Goal: Use online tool/utility: Use online tool/utility

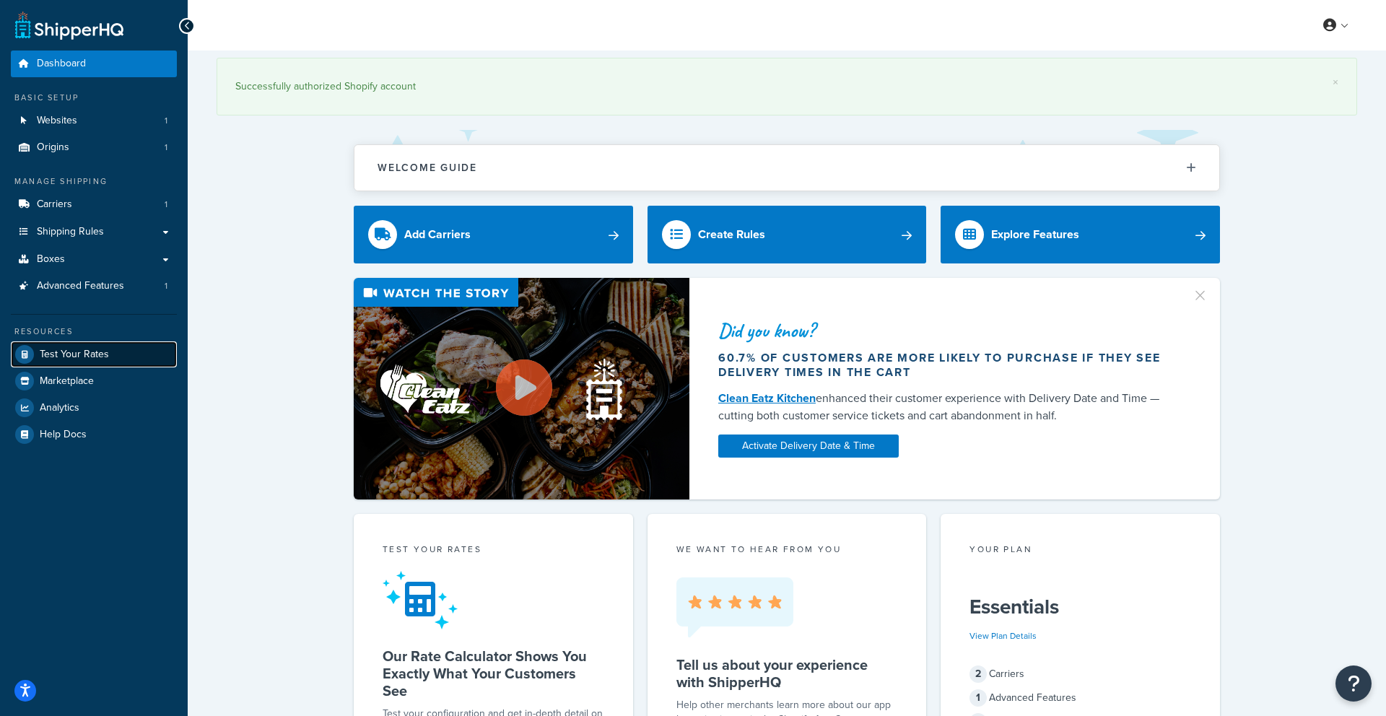
click at [89, 360] on span "Test Your Rates" at bounding box center [74, 355] width 69 height 12
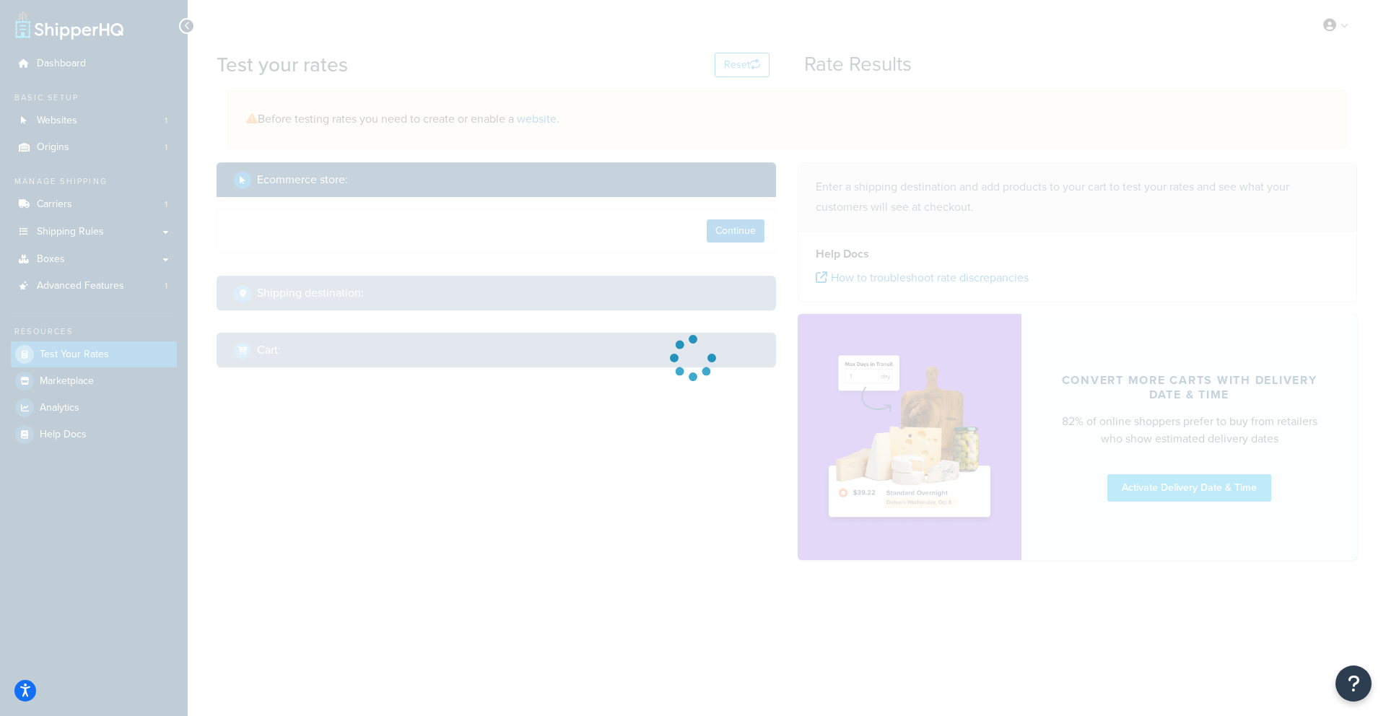
select select "[GEOGRAPHIC_DATA]"
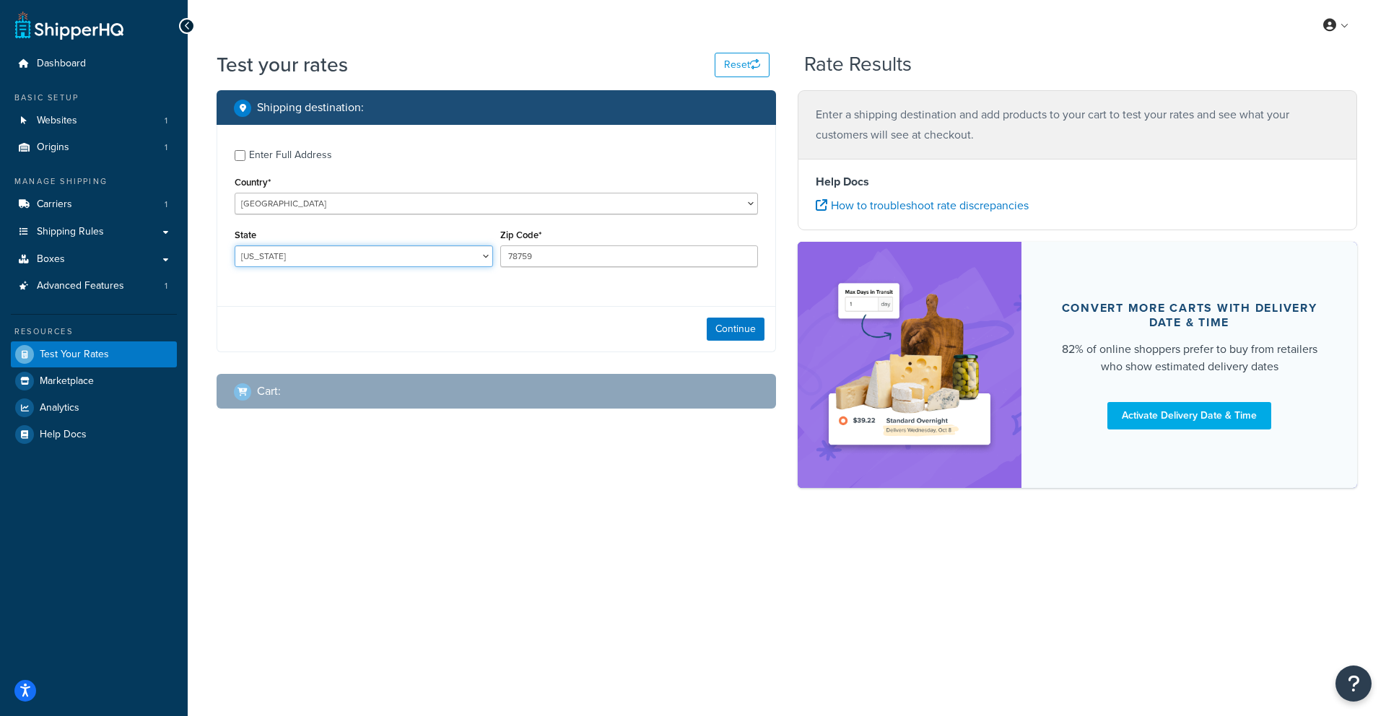
click at [419, 256] on select "[US_STATE] [US_STATE] [US_STATE] [US_STATE] [US_STATE] Armed Forces Americas Ar…" at bounding box center [364, 257] width 259 height 22
drag, startPoint x: 604, startPoint y: 261, endPoint x: 422, endPoint y: 241, distance: 183.0
click at [422, 242] on div "State [US_STATE] [US_STATE] [US_STATE] [US_STATE] [US_STATE] Armed Forces Ameri…" at bounding box center [496, 251] width 531 height 53
type input "34983"
click at [425, 260] on select "[US_STATE] [US_STATE] [US_STATE] [US_STATE] [US_STATE] Armed Forces Americas Ar…" at bounding box center [364, 257] width 259 height 22
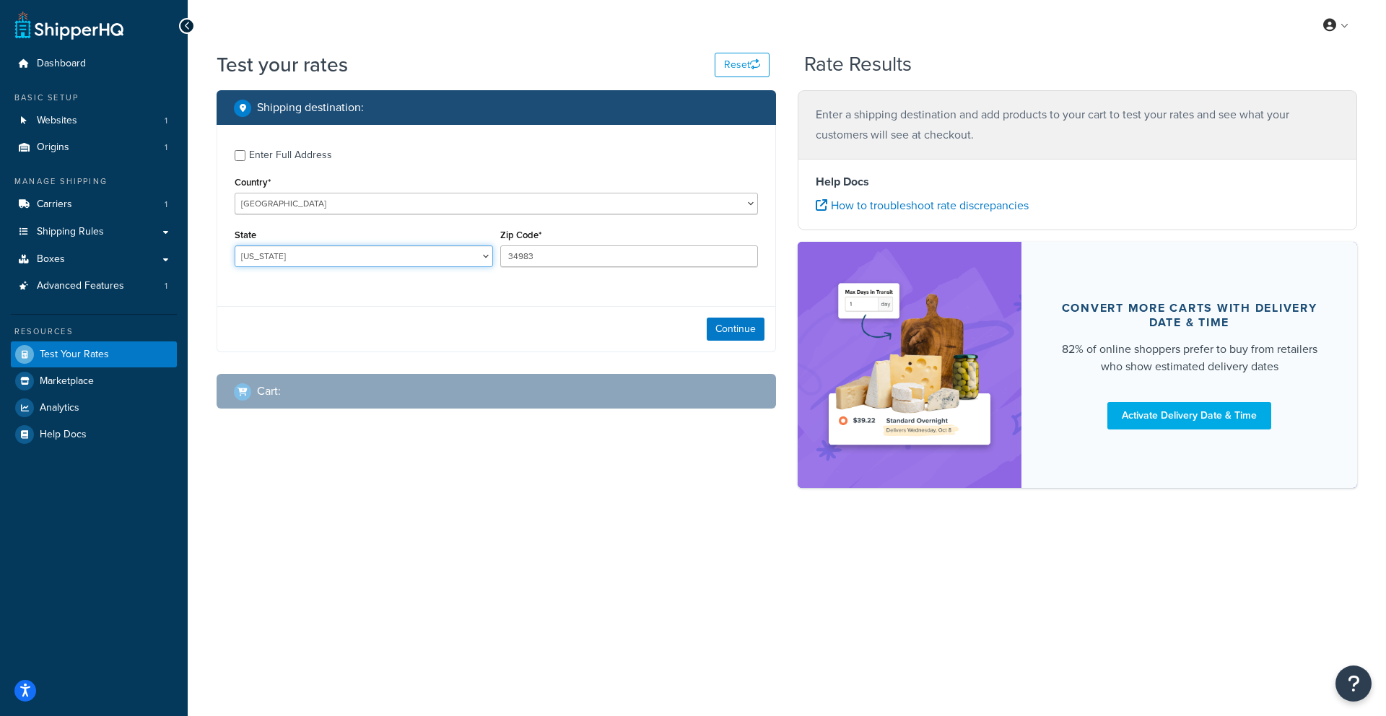
select select "FL"
click at [235, 246] on select "[US_STATE] [US_STATE] [US_STATE] [US_STATE] [US_STATE] Armed Forces Americas Ar…" at bounding box center [364, 257] width 259 height 22
click at [728, 326] on button "Continue" at bounding box center [736, 329] width 58 height 23
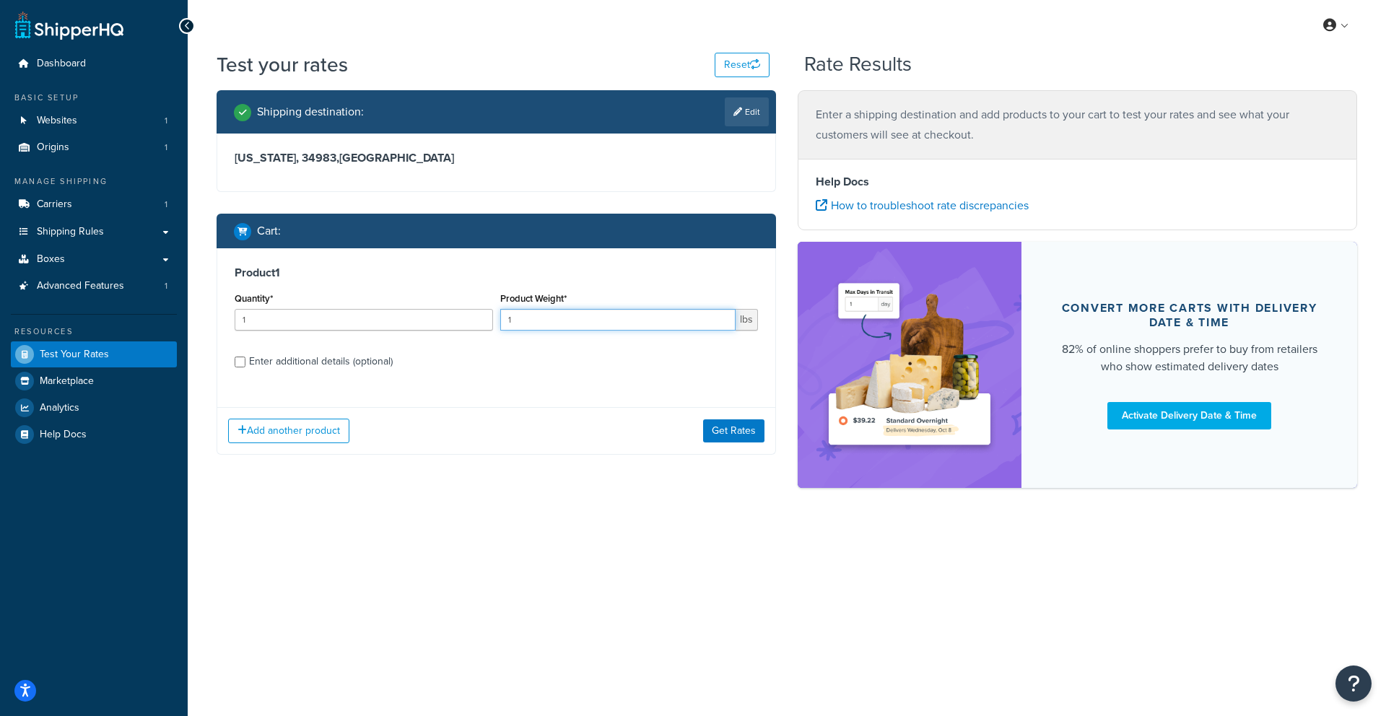
click at [552, 321] on input "1" at bounding box center [618, 320] width 236 height 22
type input "30"
click at [300, 364] on div "Enter additional details (optional)" at bounding box center [321, 362] width 144 height 20
click at [246, 364] on input "Enter additional details (optional)" at bounding box center [240, 362] width 11 height 11
checkbox input "true"
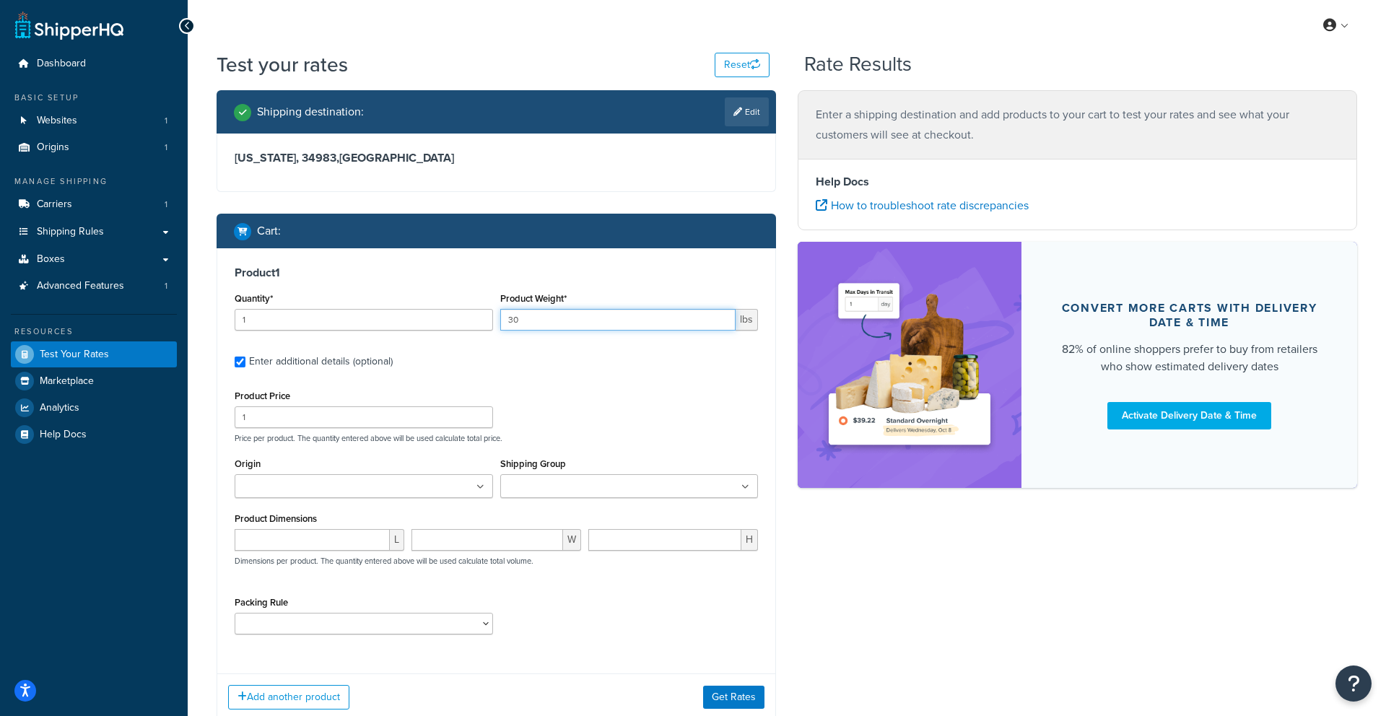
click at [550, 329] on input "30" at bounding box center [618, 320] width 236 height 22
type input "3"
type input "4"
type input "40"
click at [345, 536] on input "number" at bounding box center [312, 540] width 155 height 22
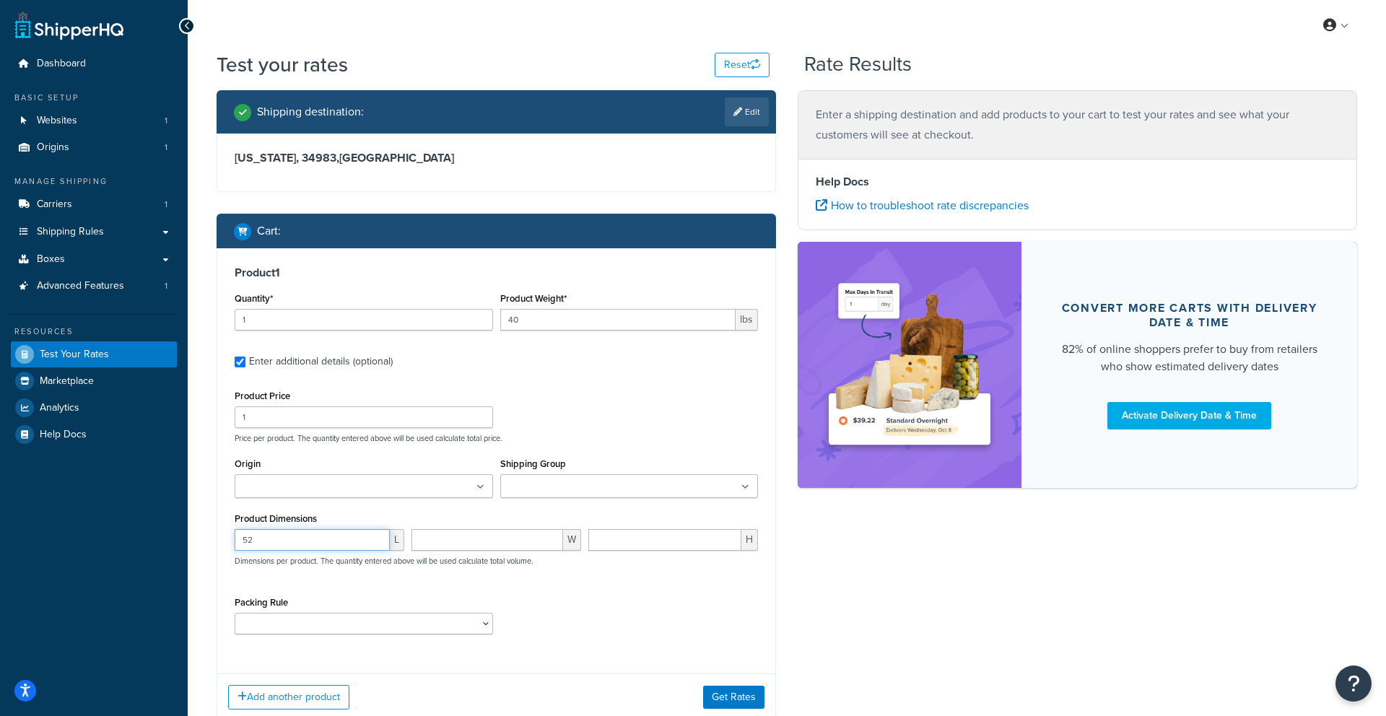
type input "52"
click at [508, 548] on input "number" at bounding box center [488, 540] width 152 height 22
type input "34"
click at [612, 546] on input "number" at bounding box center [665, 540] width 153 height 22
type input "5"
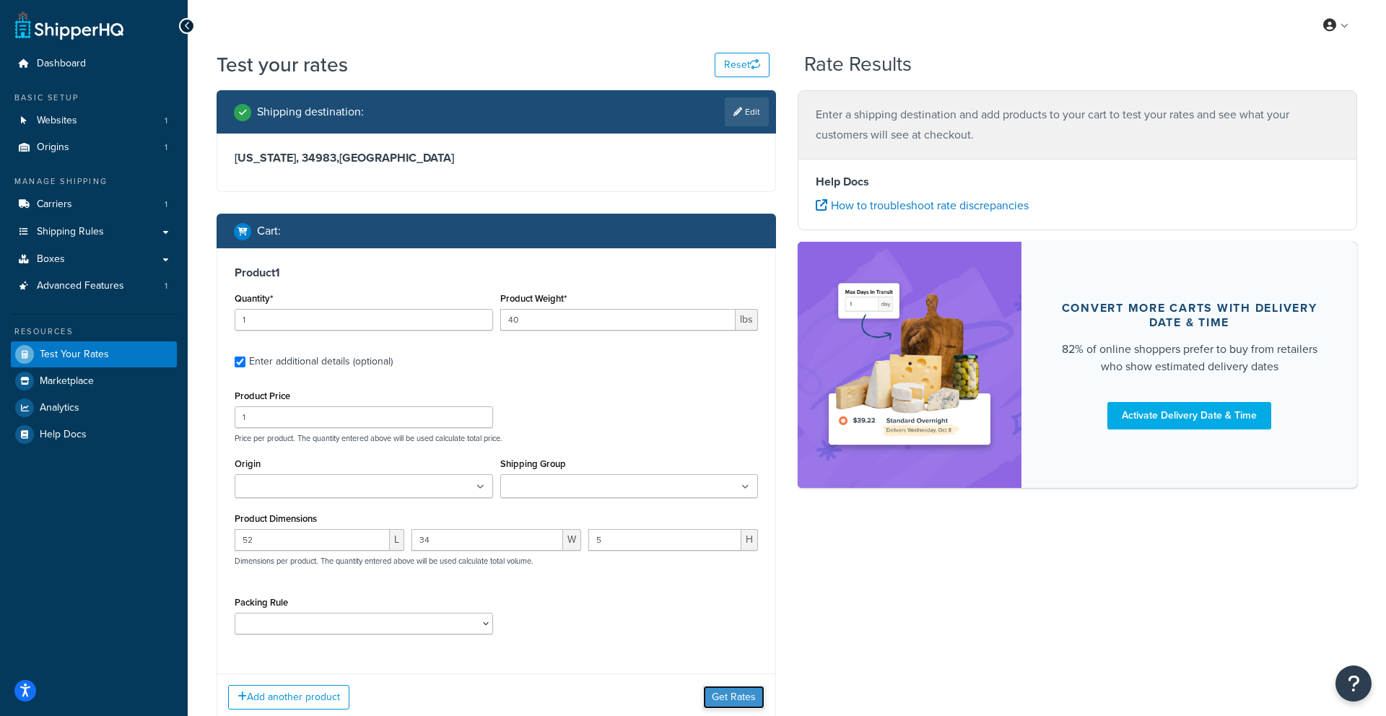
click at [721, 698] on button "Get Rates" at bounding box center [733, 697] width 61 height 23
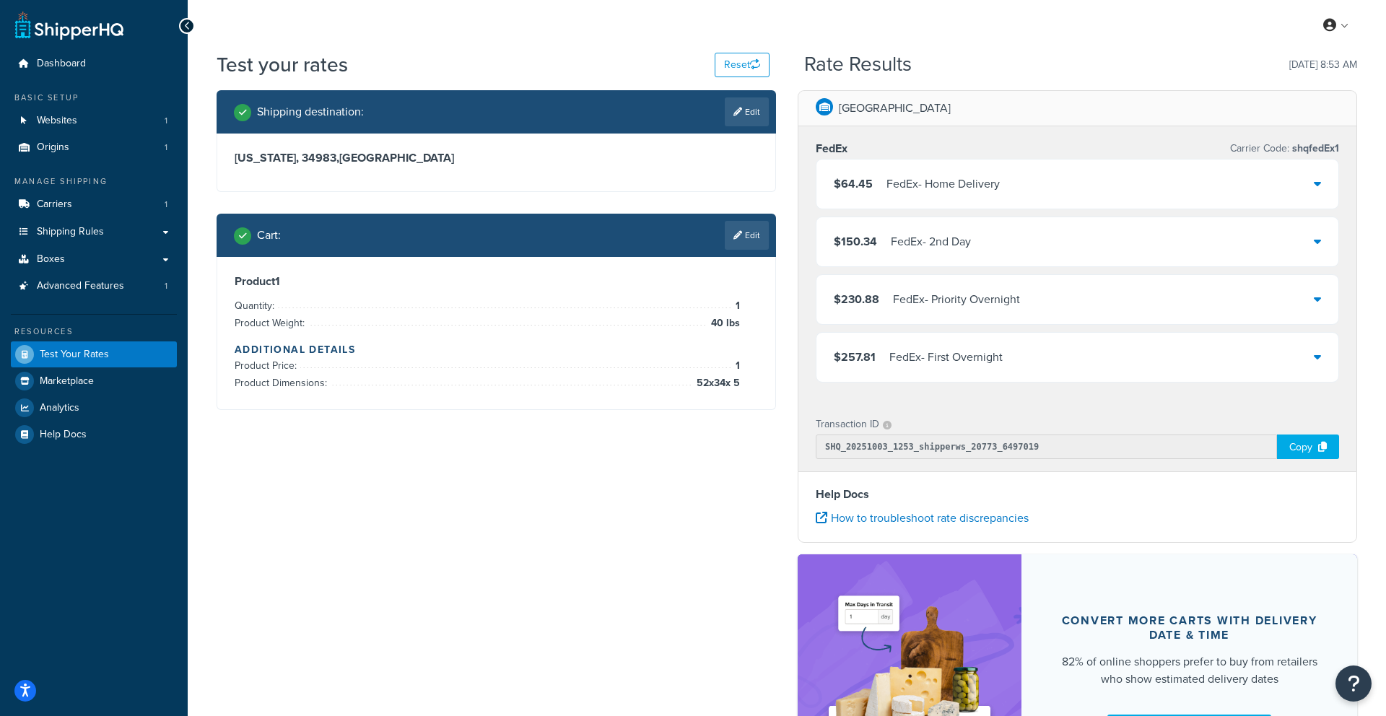
click at [1012, 182] on div "$64.45 FedEx - Home Delivery" at bounding box center [1078, 184] width 522 height 49
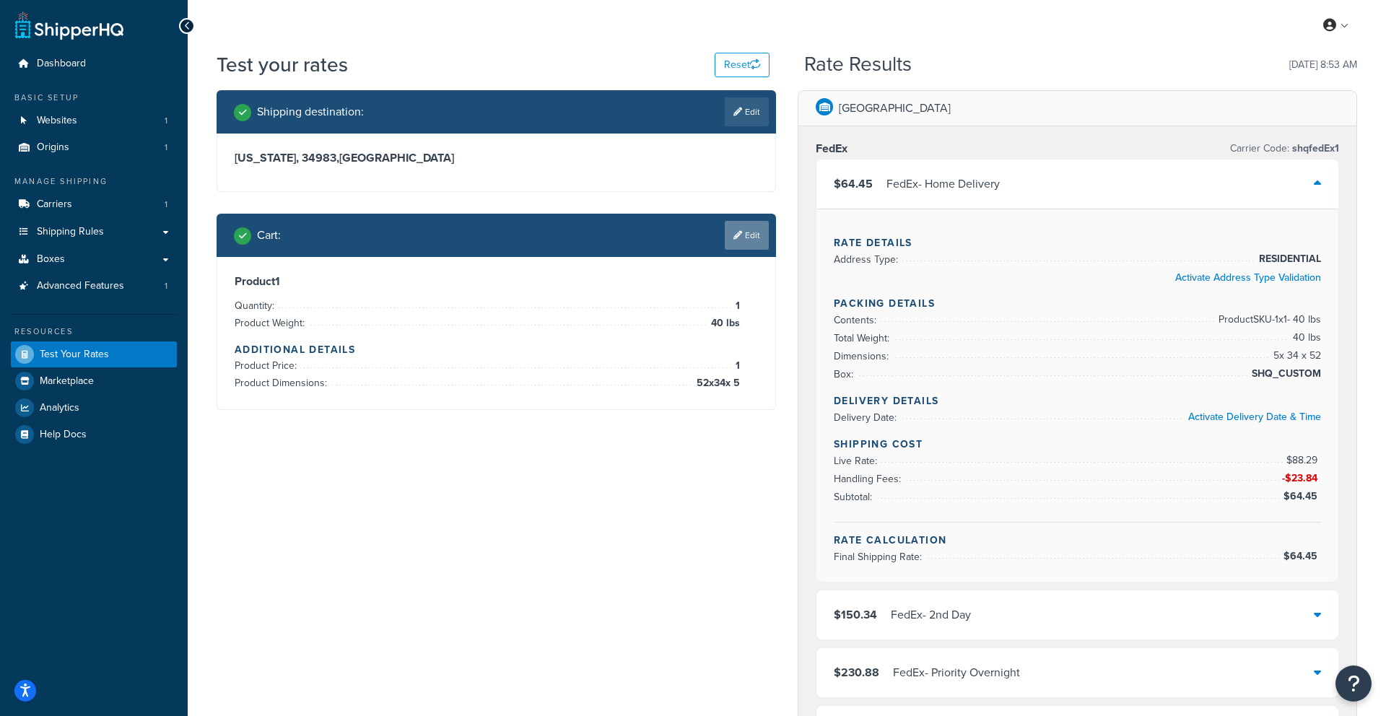
click at [760, 240] on link "Edit" at bounding box center [747, 235] width 44 height 29
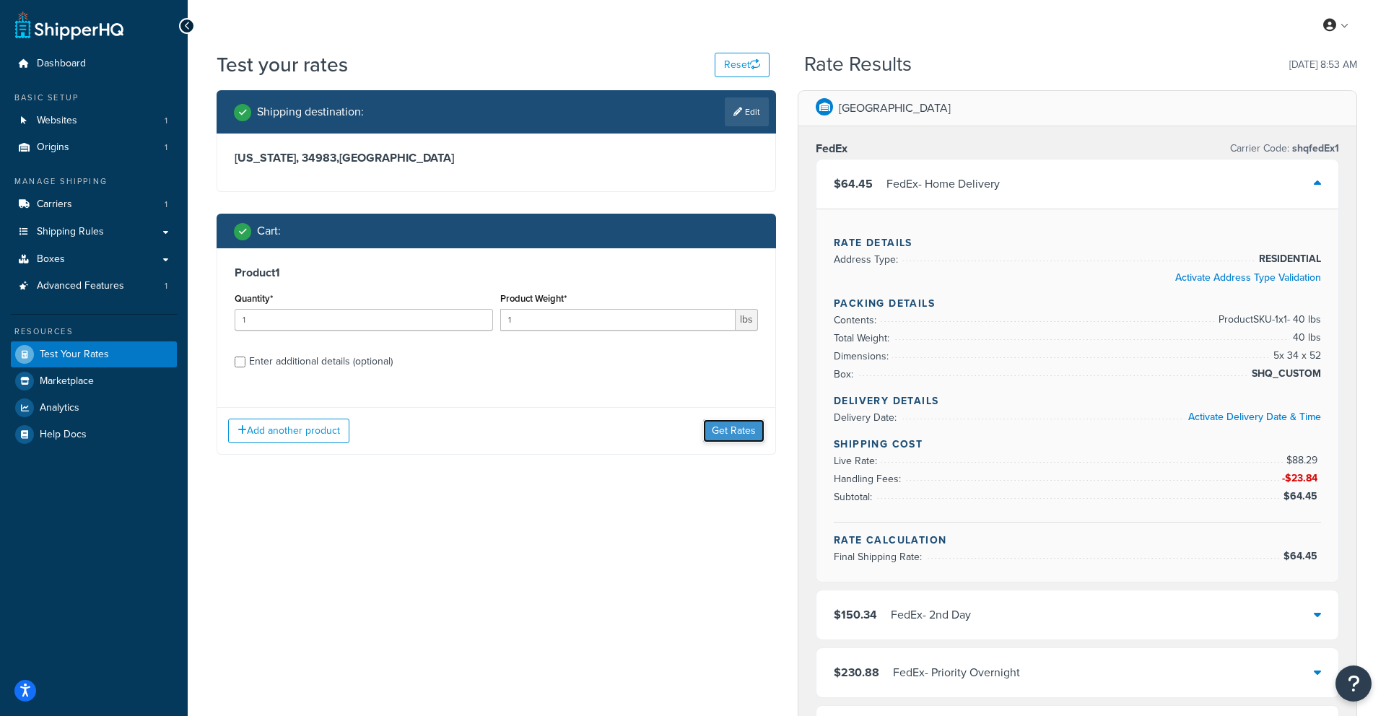
click at [730, 433] on button "Get Rates" at bounding box center [733, 431] width 61 height 23
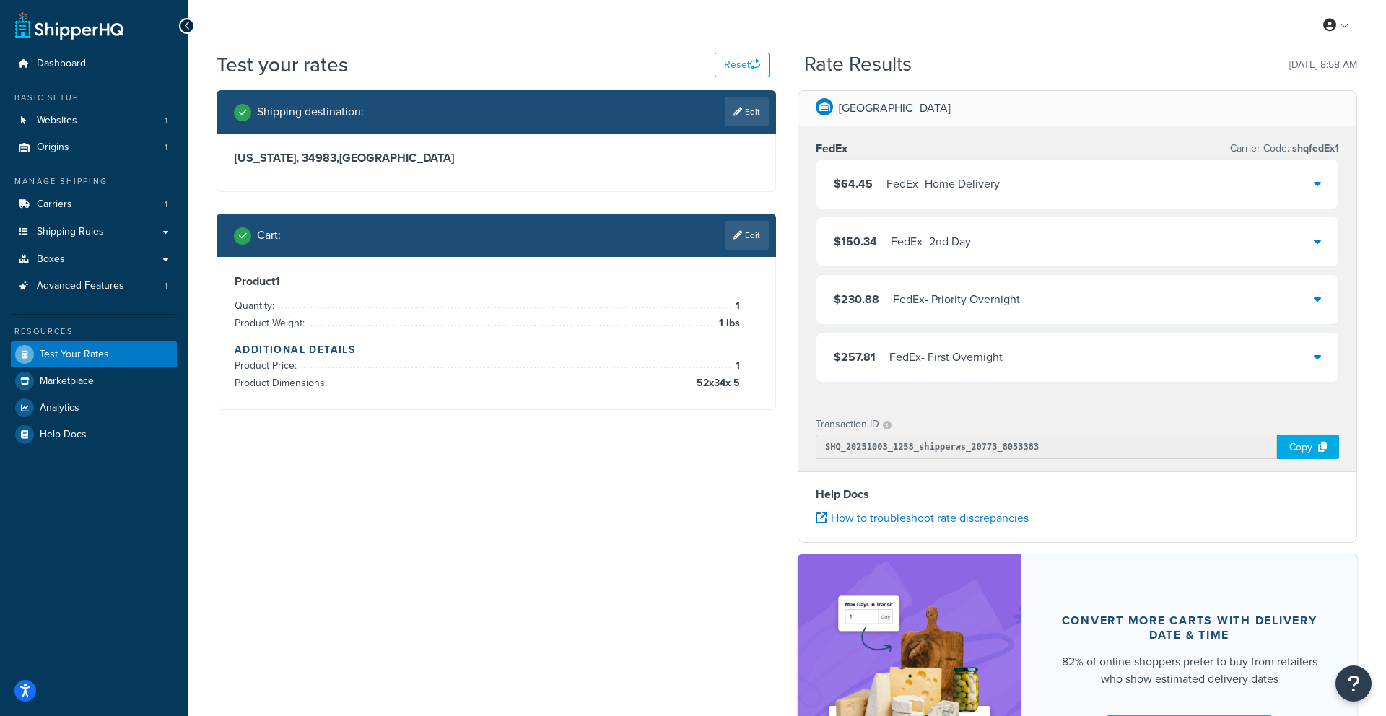
click at [738, 232] on icon at bounding box center [738, 235] width 9 height 9
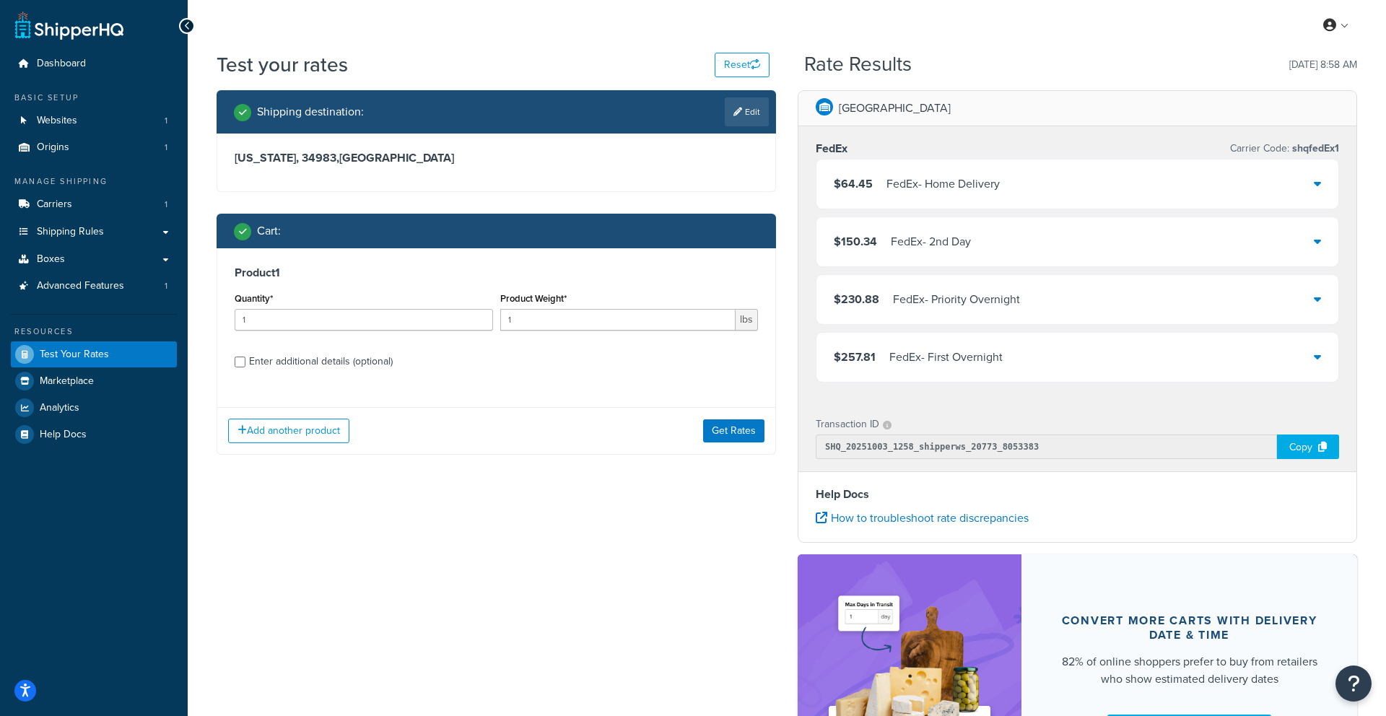
click at [285, 362] on div "Enter additional details (optional)" at bounding box center [321, 362] width 144 height 20
click at [246, 362] on input "Enter additional details (optional)" at bounding box center [240, 362] width 11 height 11
checkbox input "true"
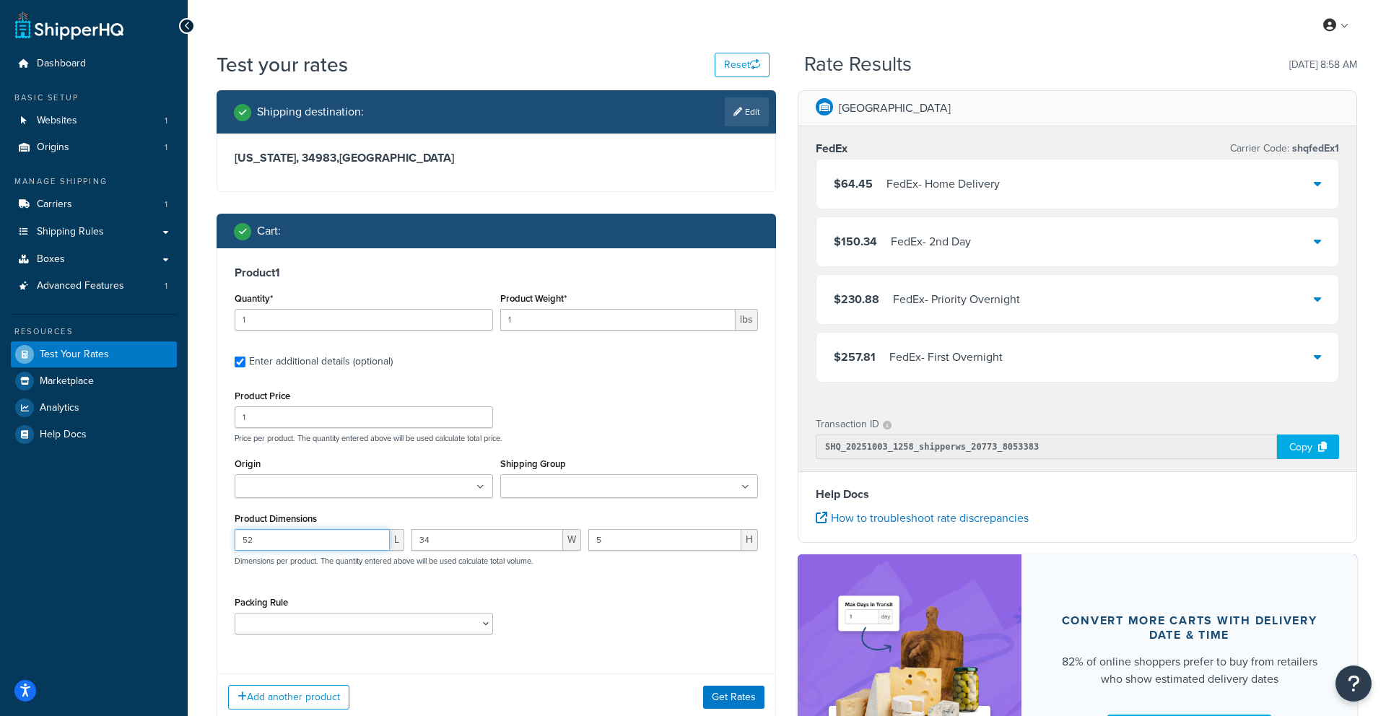
click at [308, 541] on input "52" at bounding box center [312, 540] width 155 height 22
type input "54"
click at [451, 544] on input "34" at bounding box center [488, 540] width 152 height 22
type input "33.5"
click at [620, 546] on input "5" at bounding box center [665, 540] width 153 height 22
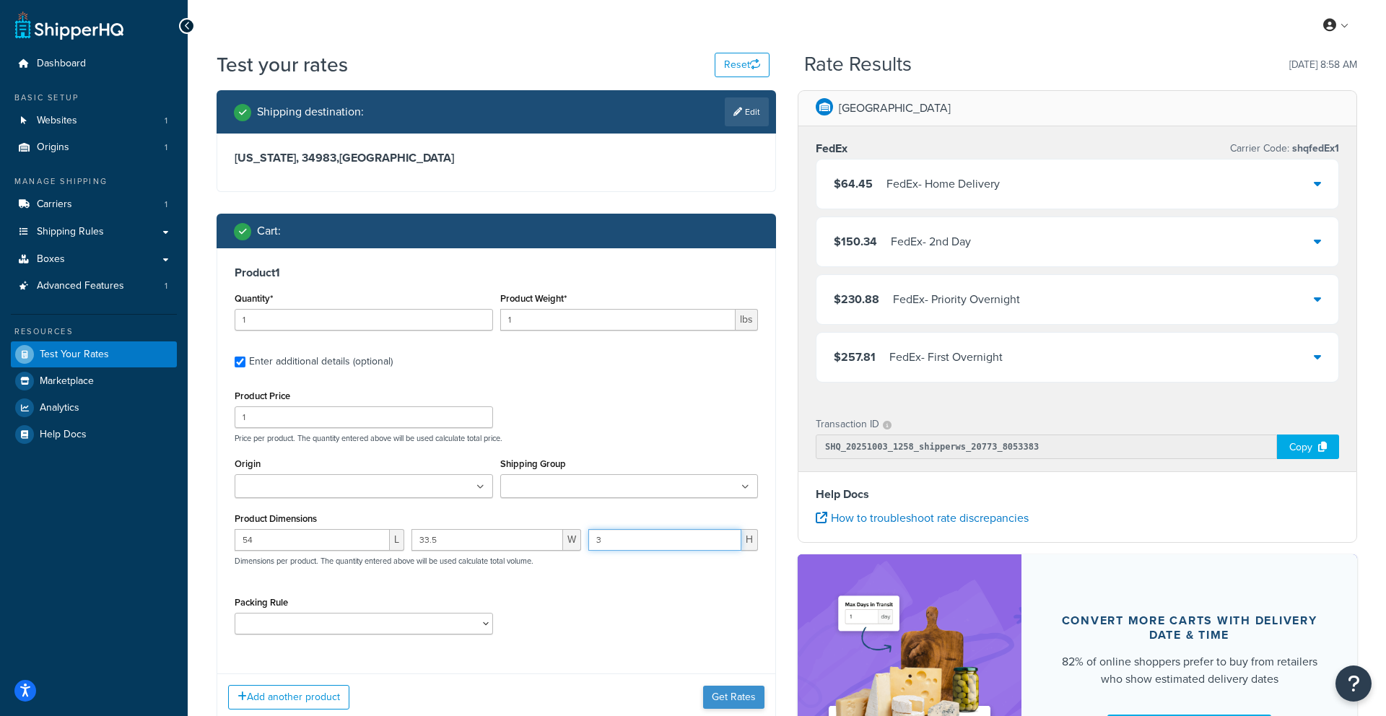
type input "3"
click at [710, 693] on button "Get Rates" at bounding box center [733, 697] width 61 height 23
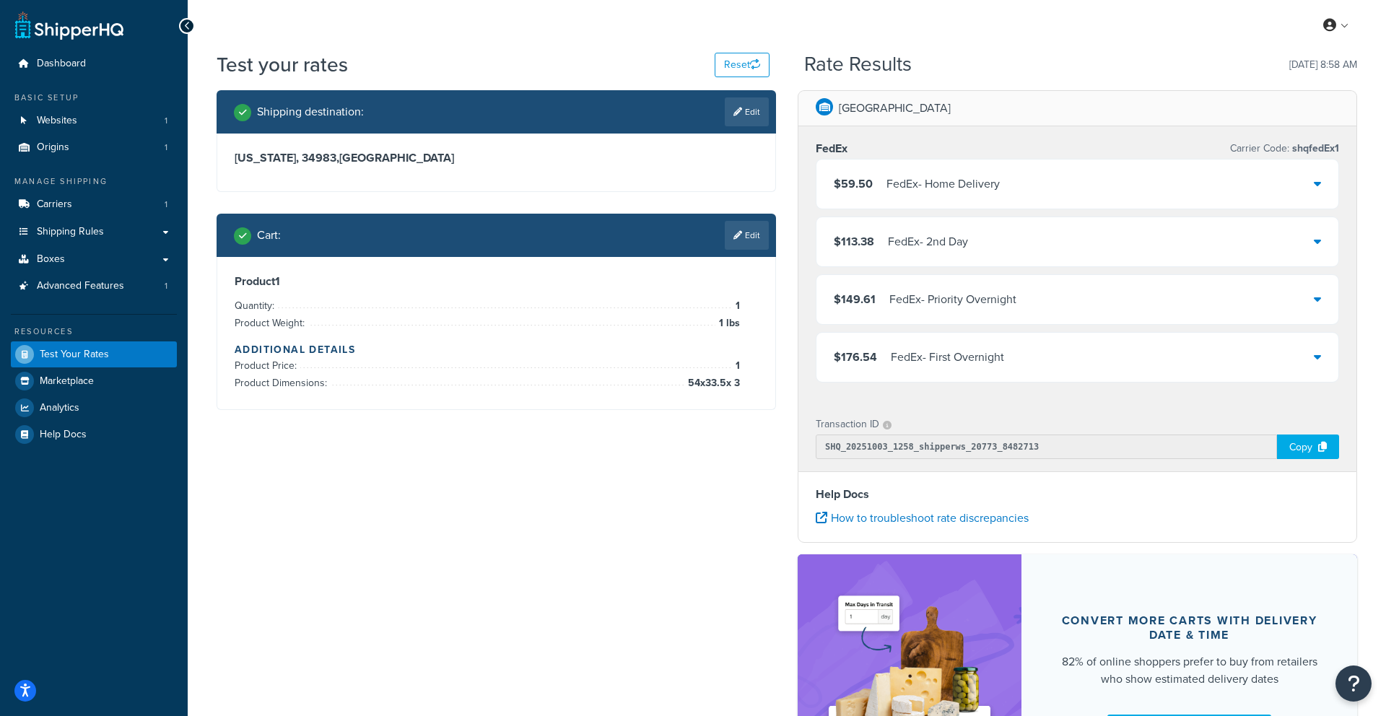
click at [749, 240] on link "Edit" at bounding box center [747, 235] width 44 height 29
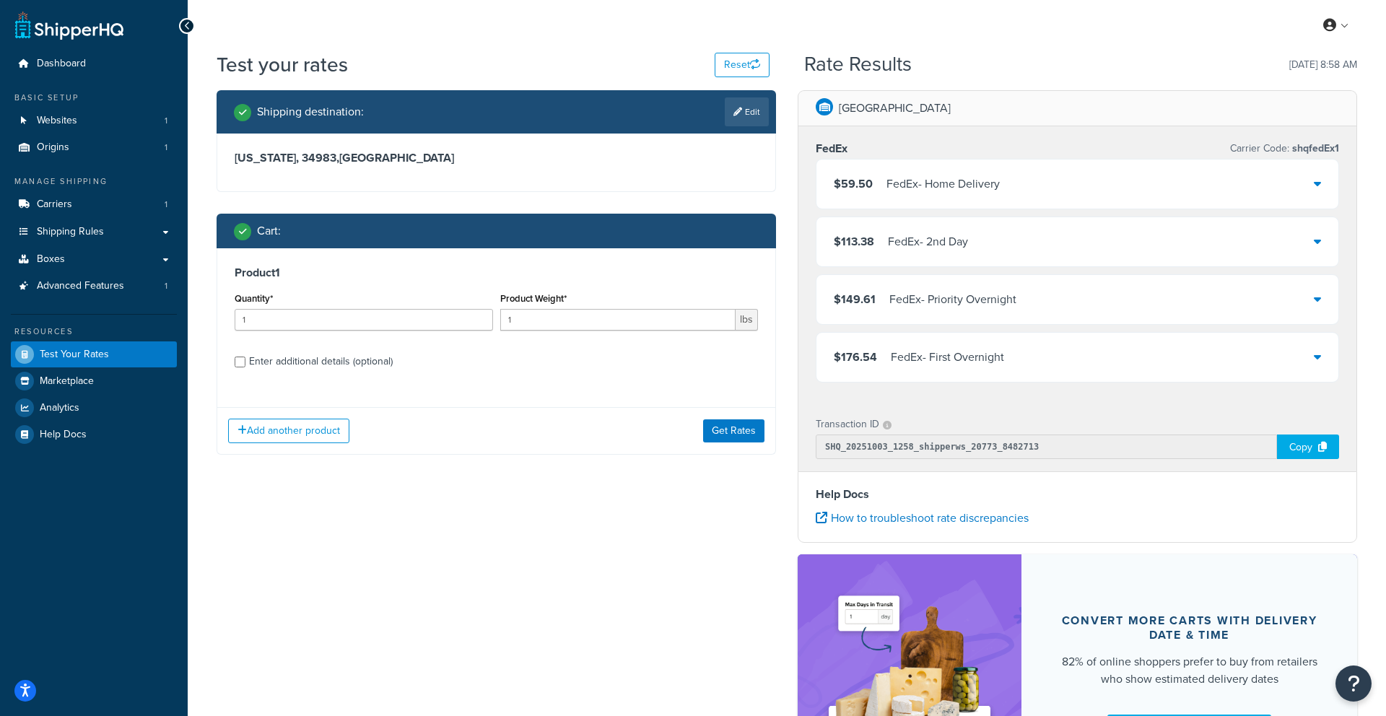
click at [342, 369] on div "Enter additional details (optional)" at bounding box center [321, 362] width 144 height 20
click at [246, 368] on input "Enter additional details (optional)" at bounding box center [240, 362] width 11 height 11
checkbox input "true"
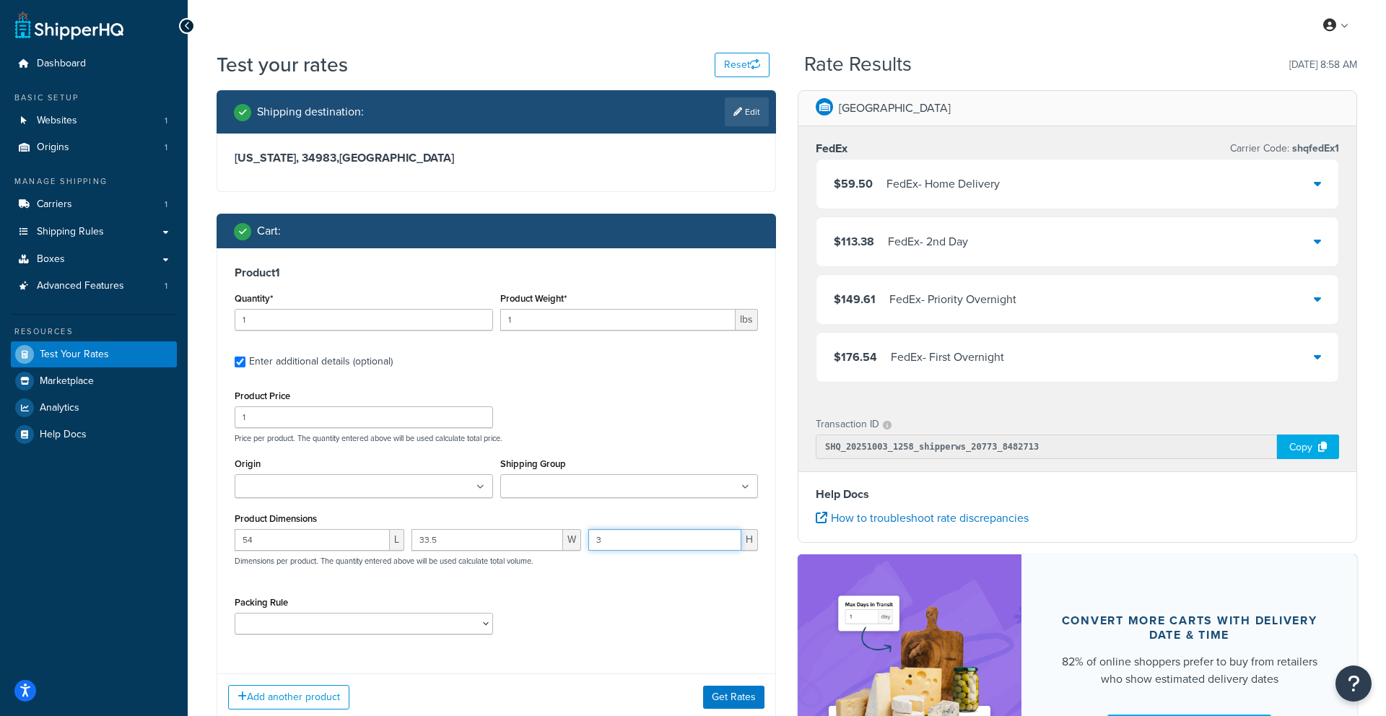
click at [627, 547] on input "3" at bounding box center [665, 540] width 153 height 22
type input "4"
click at [750, 695] on button "Get Rates" at bounding box center [733, 697] width 61 height 23
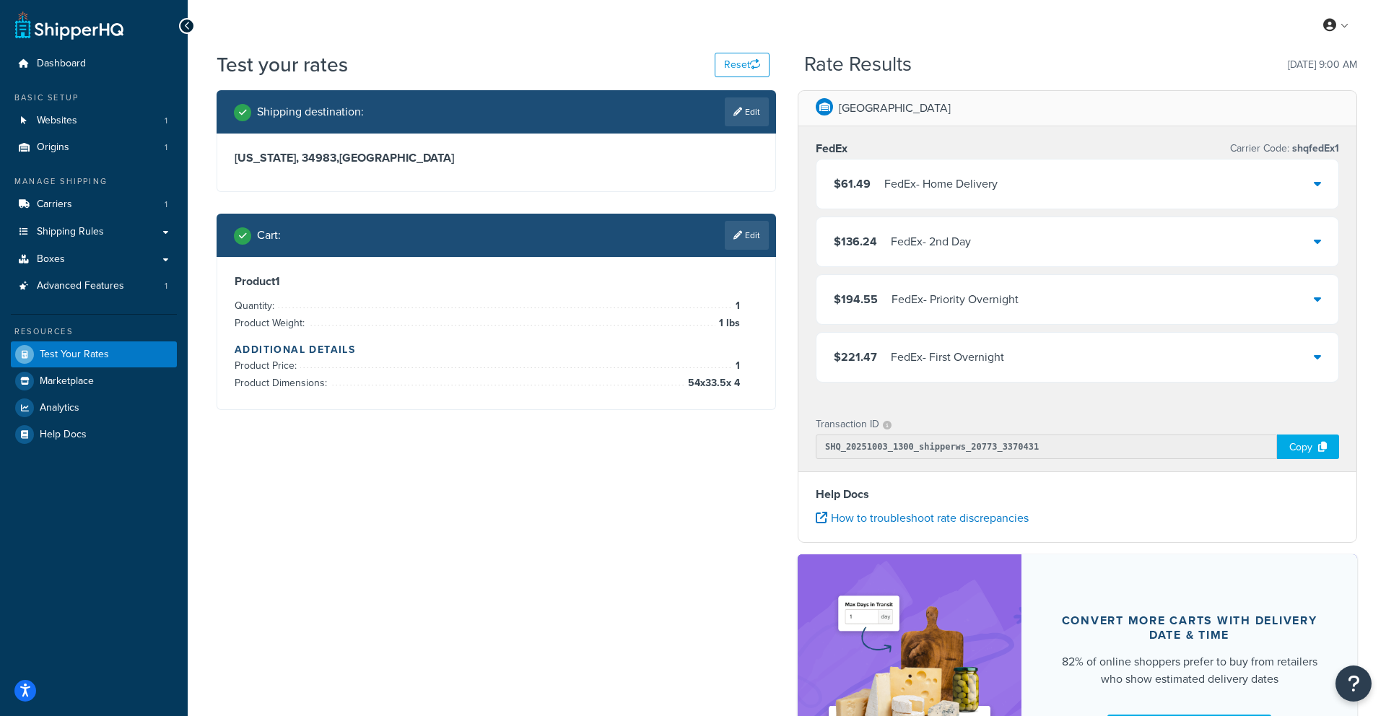
click at [744, 215] on div "Cart : Edit" at bounding box center [497, 235] width 560 height 43
click at [744, 233] on link "Edit" at bounding box center [747, 235] width 44 height 29
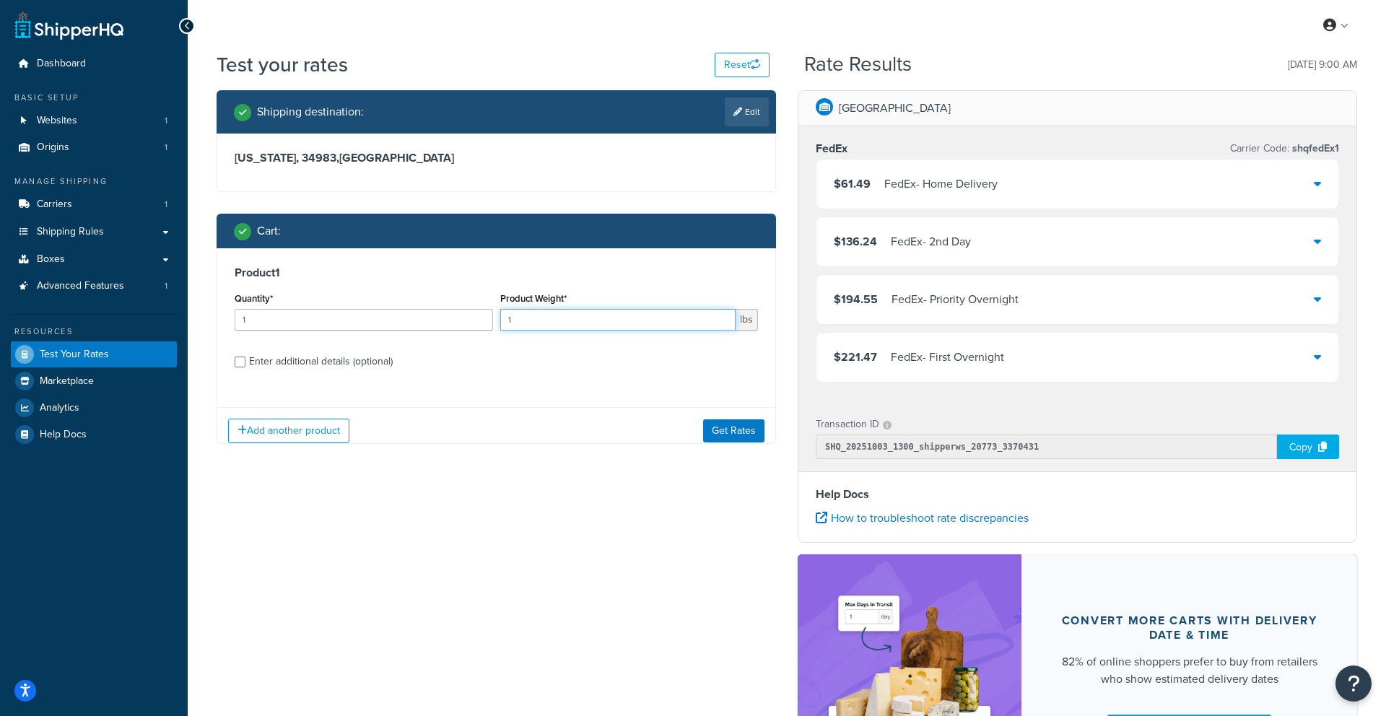
click at [661, 313] on input "1" at bounding box center [618, 320] width 236 height 22
type input "50"
click at [750, 433] on button "Get Rates" at bounding box center [733, 431] width 61 height 23
